Goal: Navigation & Orientation: Find specific page/section

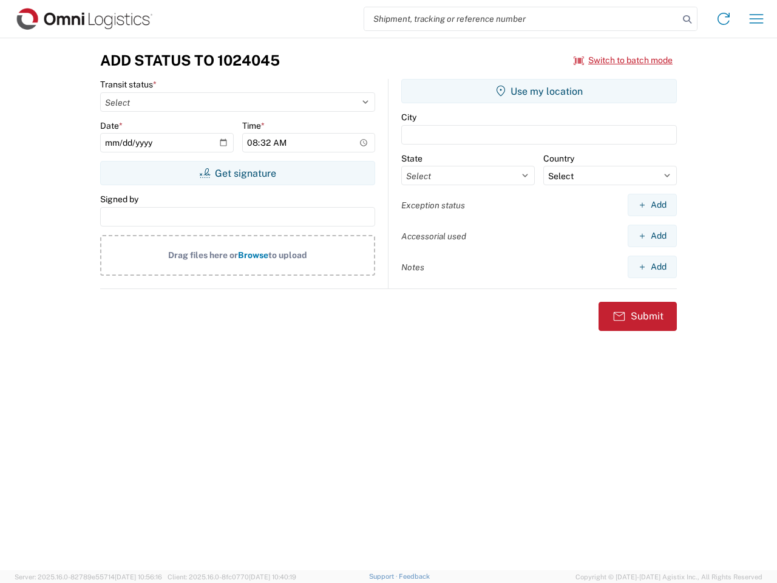
click at [521, 19] on input "search" at bounding box center [521, 18] width 314 height 23
click at [687, 19] on icon at bounding box center [687, 19] width 17 height 17
click at [723, 19] on icon at bounding box center [723, 18] width 19 height 19
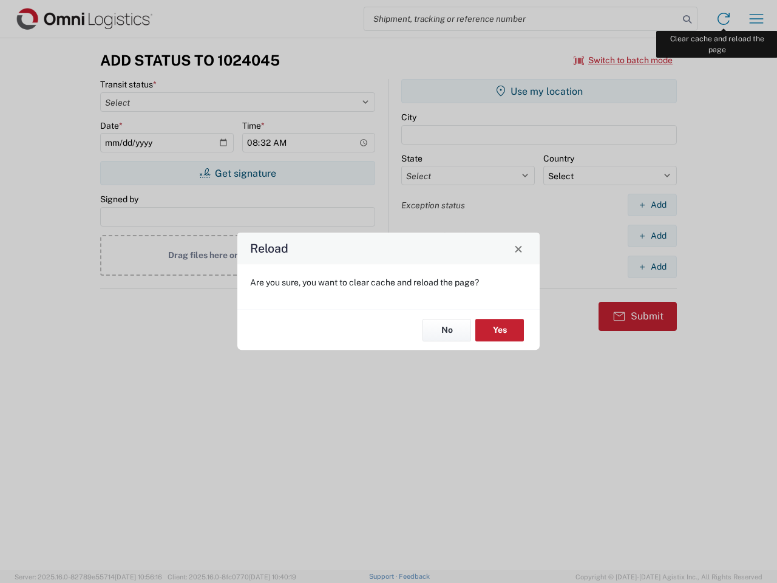
click at [756, 19] on div "Reload Are you sure, you want to clear cache and reload the page? No Yes" at bounding box center [388, 291] width 777 height 583
click at [623, 60] on div "Reload Are you sure, you want to clear cache and reload the page? No Yes" at bounding box center [388, 291] width 777 height 583
click at [237, 173] on div "Reload Are you sure, you want to clear cache and reload the page? No Yes" at bounding box center [388, 291] width 777 height 583
click at [539, 91] on div "Reload Are you sure, you want to clear cache and reload the page? No Yes" at bounding box center [388, 291] width 777 height 583
click at [652, 205] on div "Reload Are you sure, you want to clear cache and reload the page? No Yes" at bounding box center [388, 291] width 777 height 583
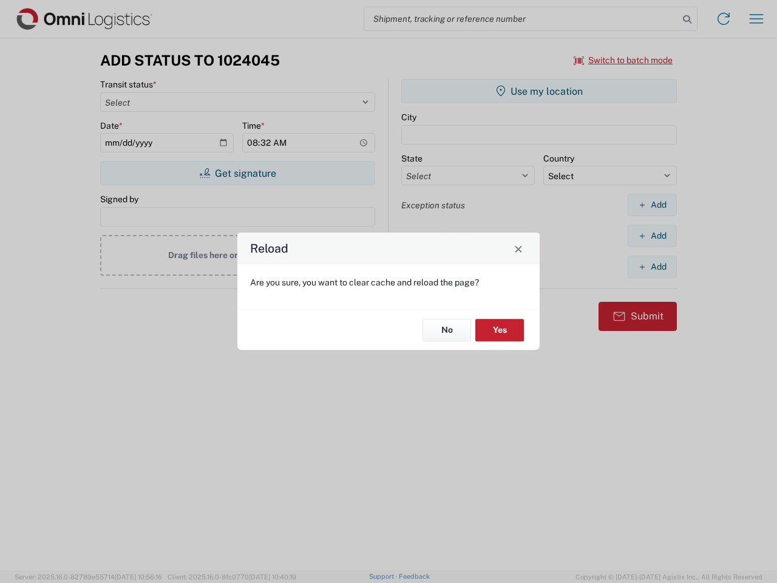
click at [652, 235] on div "Reload Are you sure, you want to clear cache and reload the page? No Yes" at bounding box center [388, 291] width 777 height 583
click at [652, 266] on div "Reload Are you sure, you want to clear cache and reload the page? No Yes" at bounding box center [388, 291] width 777 height 583
